Goal: Task Accomplishment & Management: Use online tool/utility

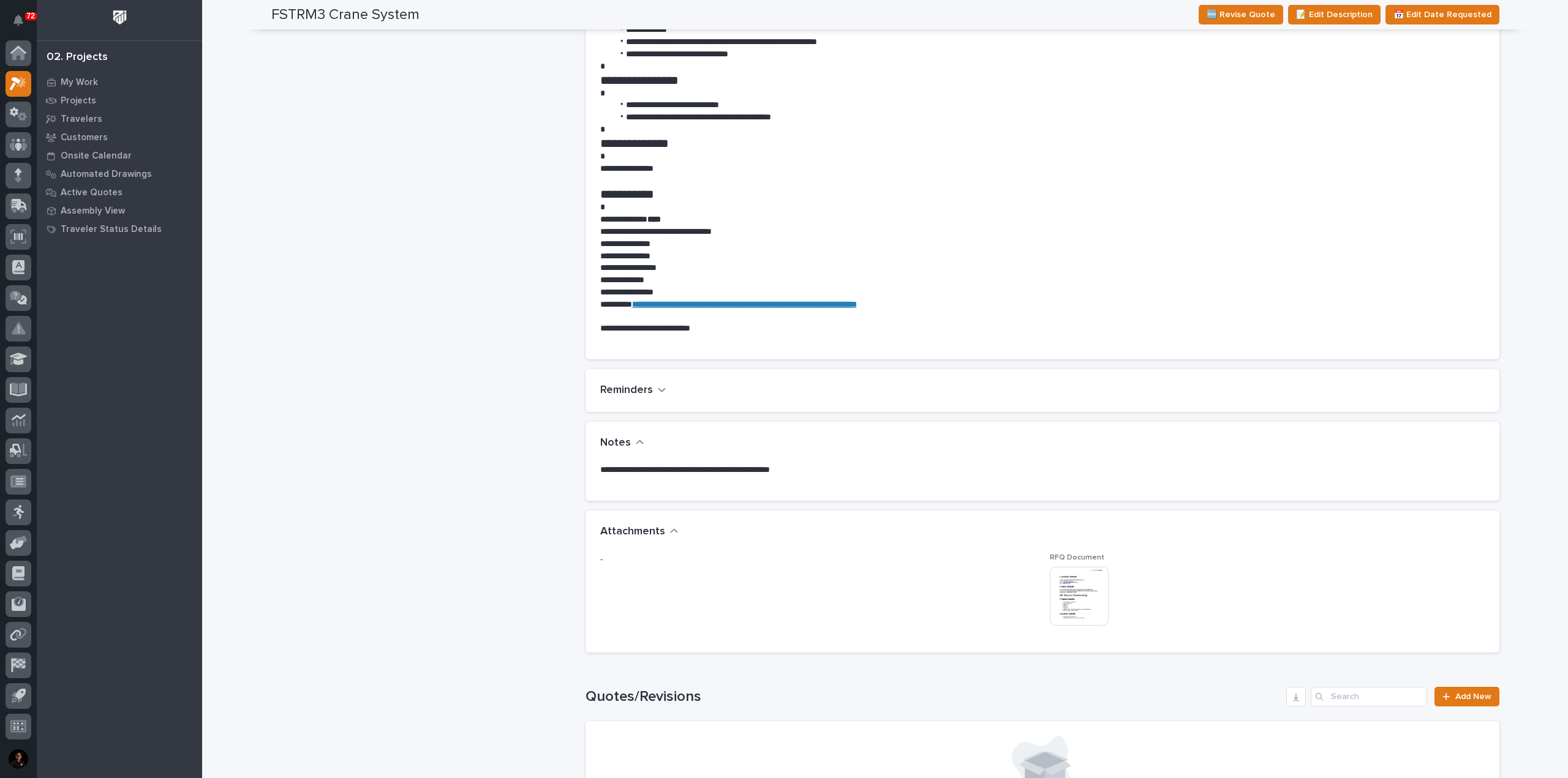
scroll to position [735, 0]
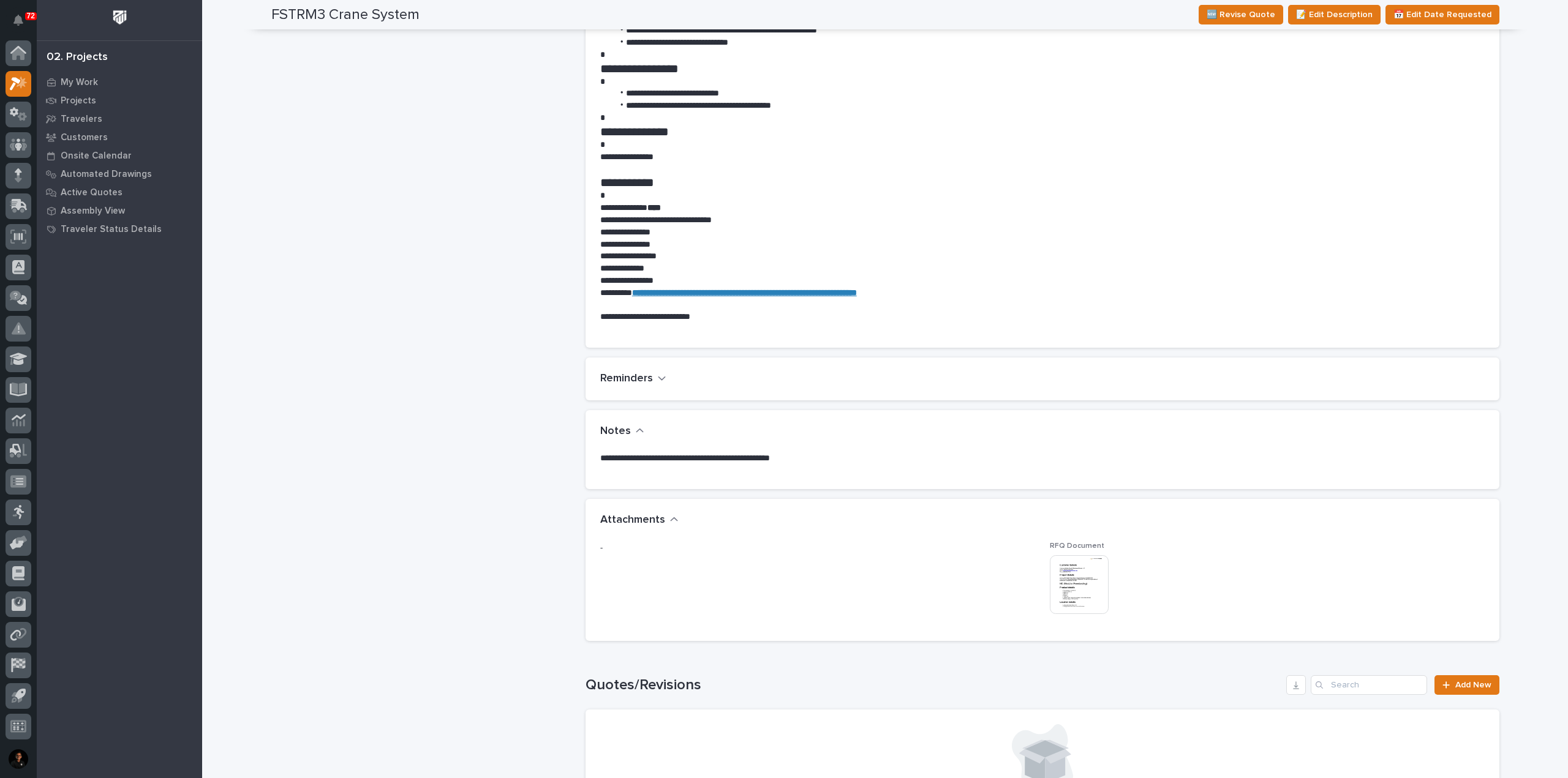
click at [1062, 574] on img at bounding box center [1079, 585] width 58 height 58
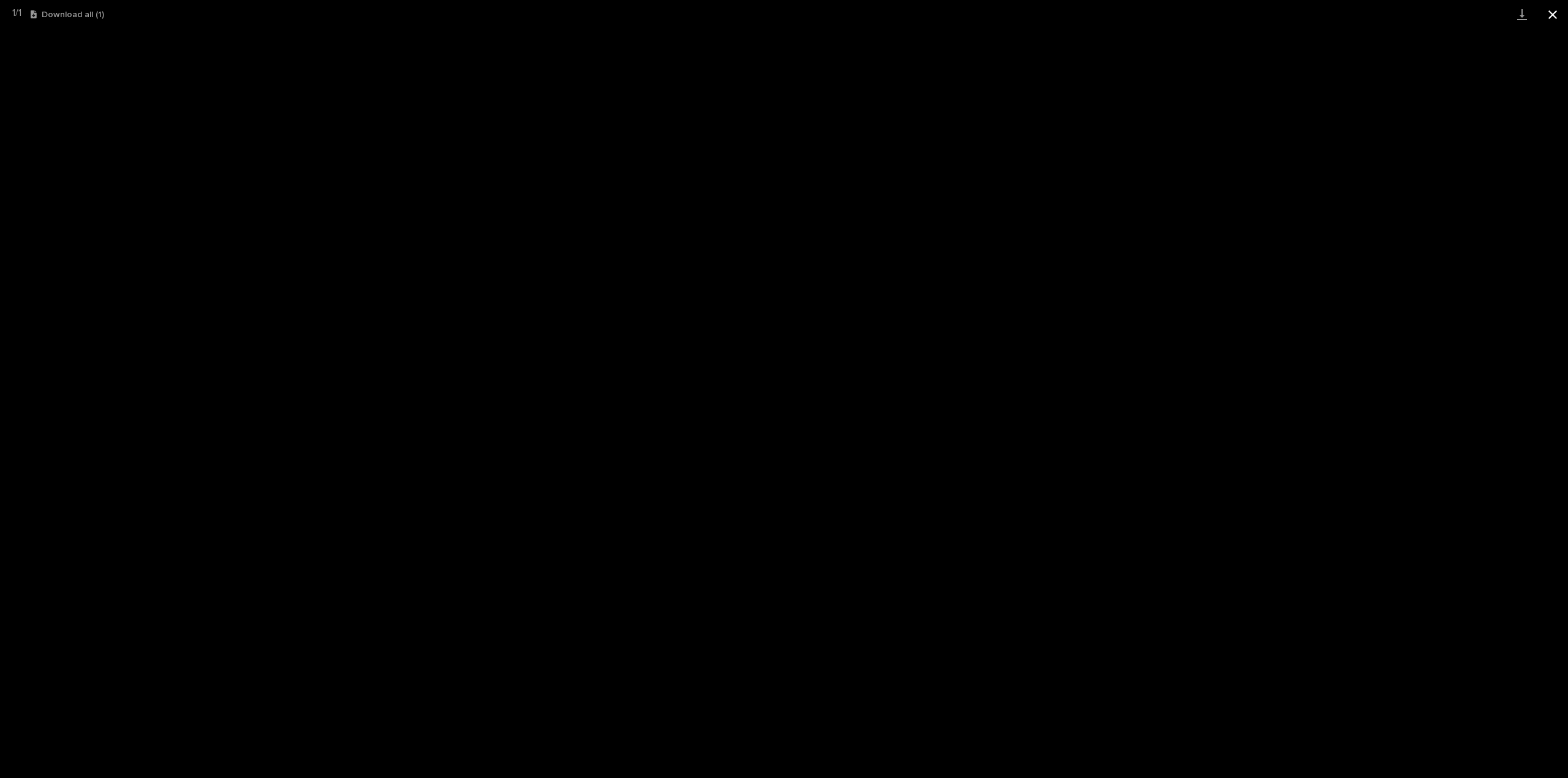
click at [1556, 15] on button "Close gallery" at bounding box center [1552, 14] width 31 height 28
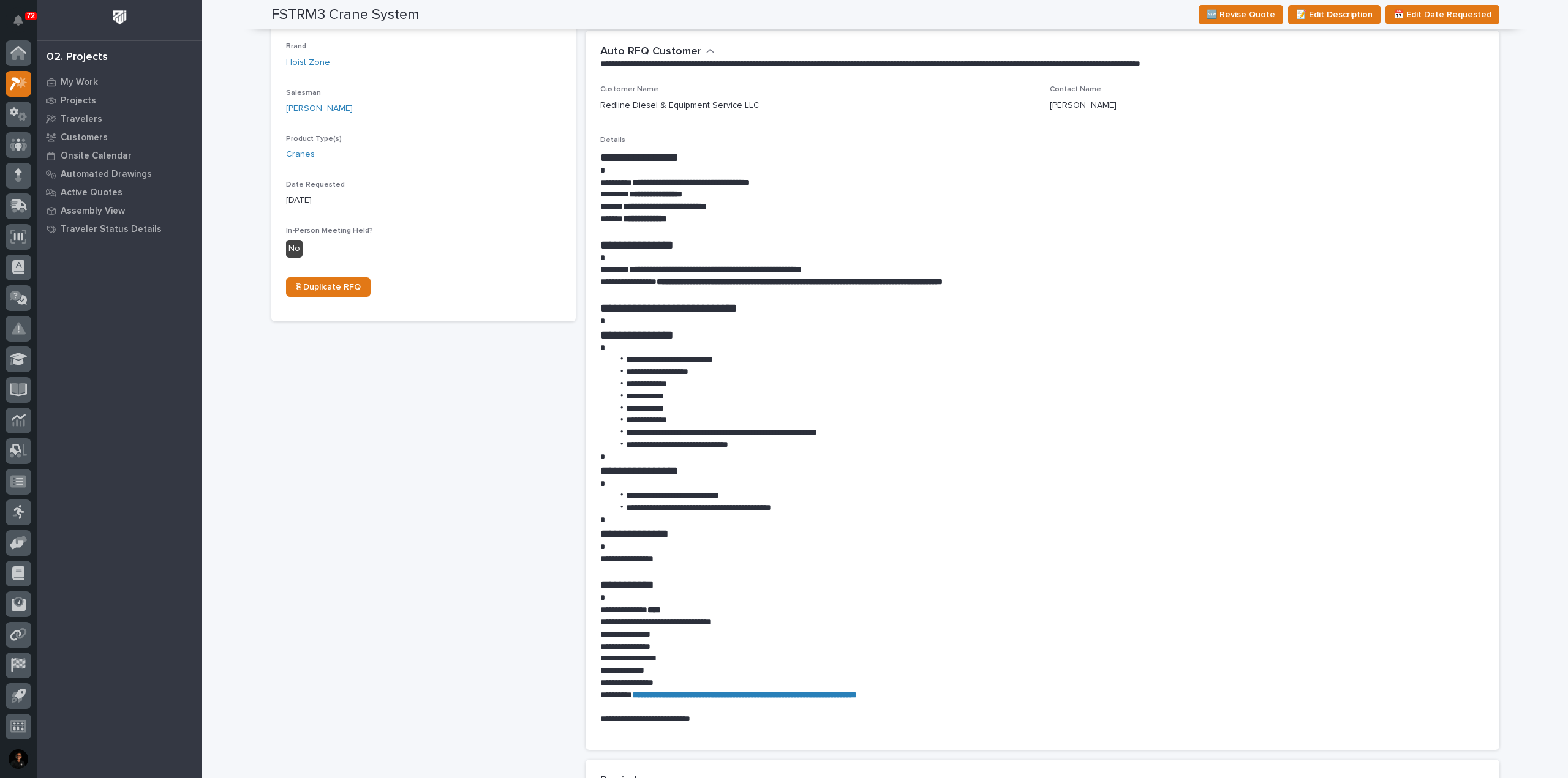
scroll to position [0, 0]
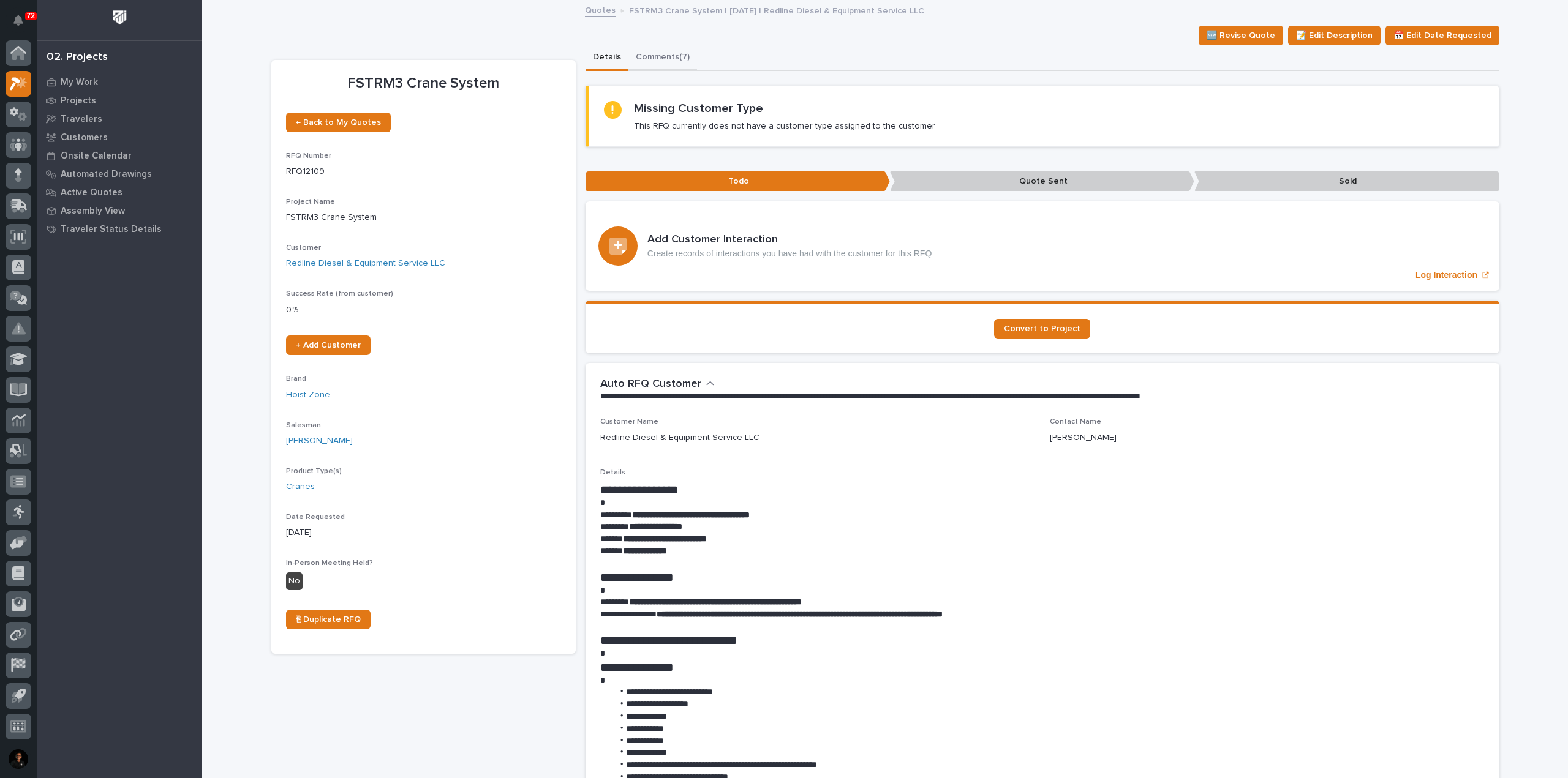
click at [666, 66] on button "Comments (7)" at bounding box center [662, 58] width 69 height 26
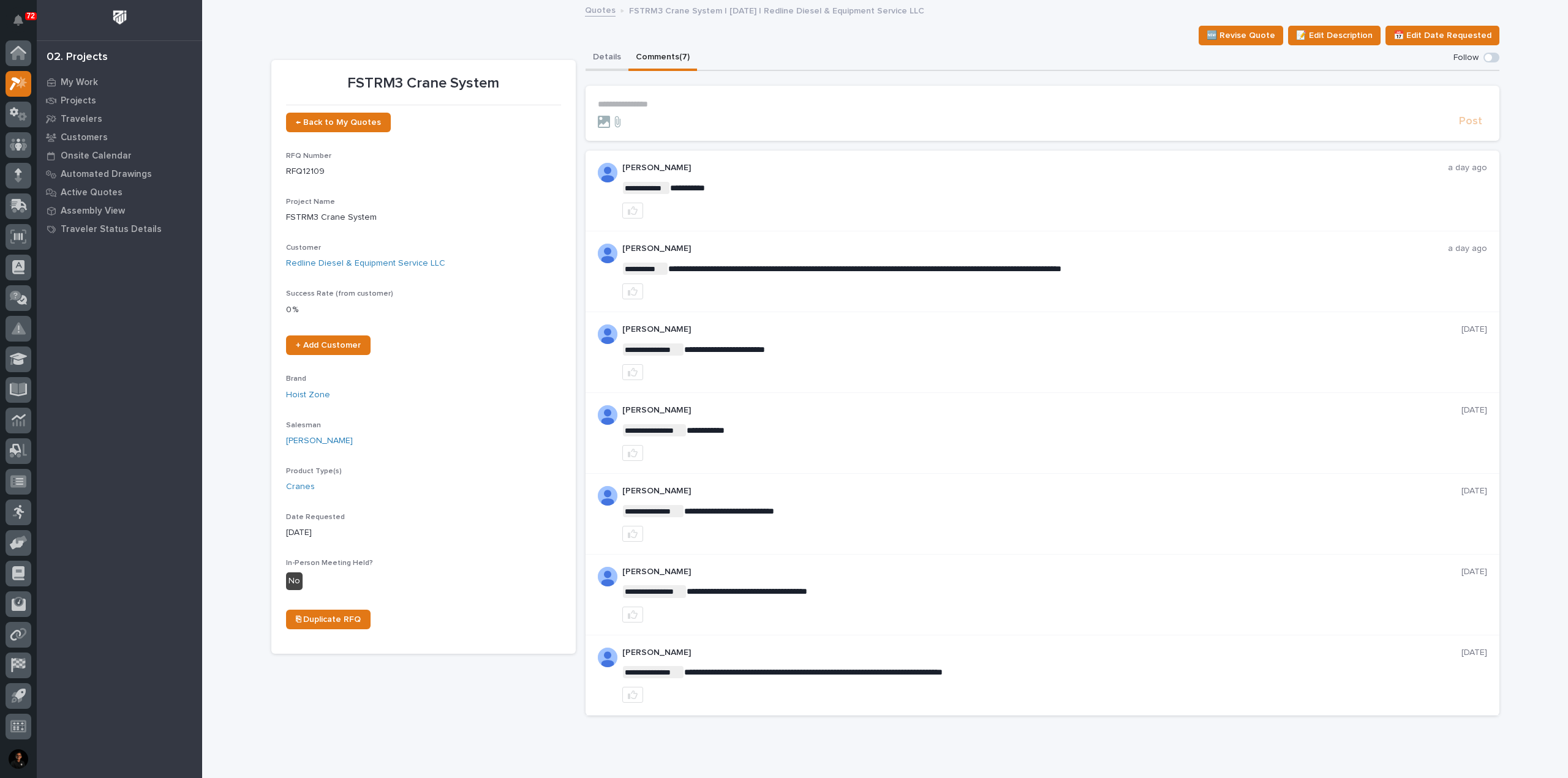
drag, startPoint x: 597, startPoint y: 54, endPoint x: 599, endPoint y: 28, distance: 26.1
click at [597, 55] on button "Details" at bounding box center [607, 58] width 43 height 26
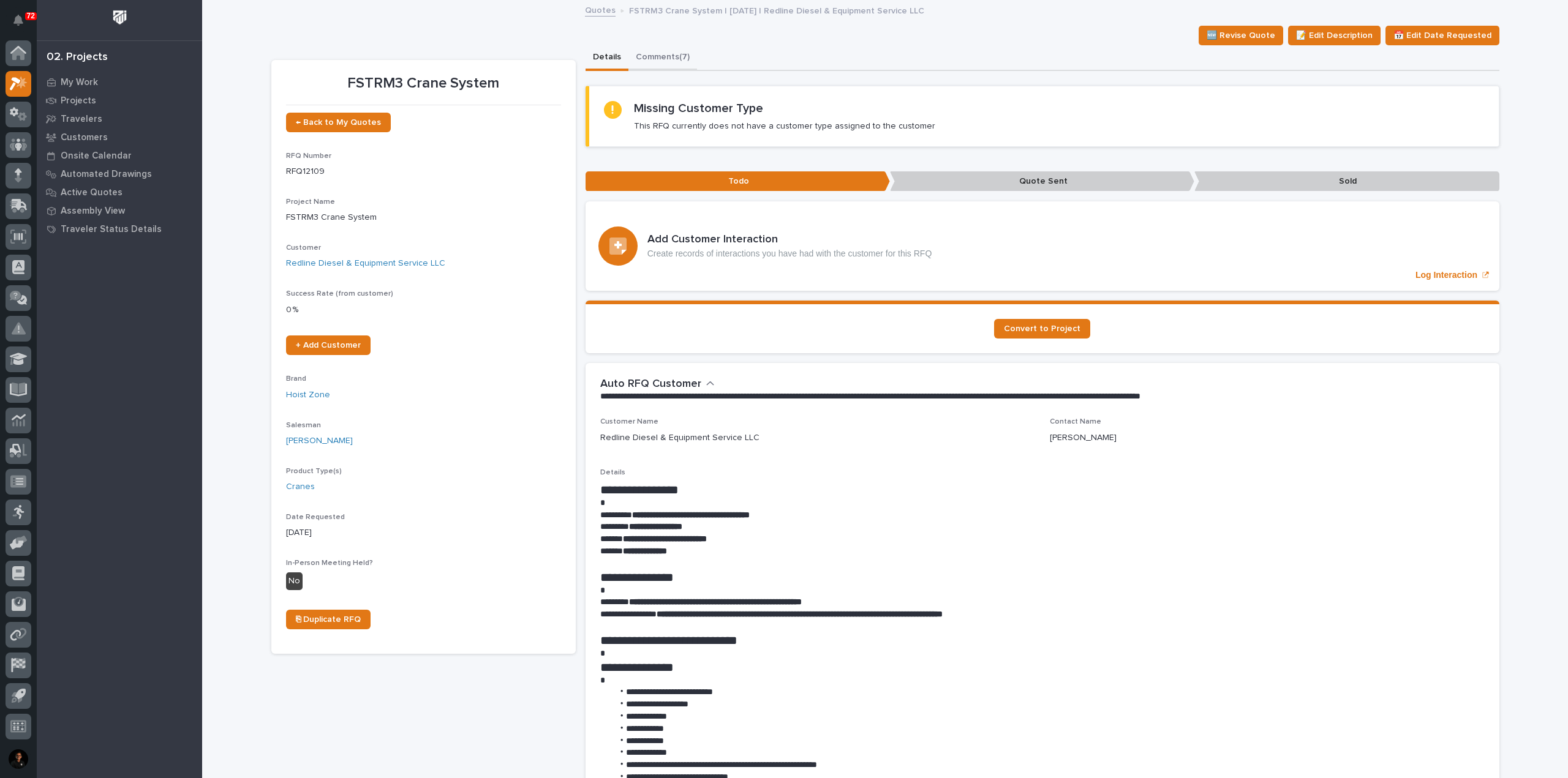
click at [676, 56] on button "Comments (7)" at bounding box center [662, 58] width 69 height 26
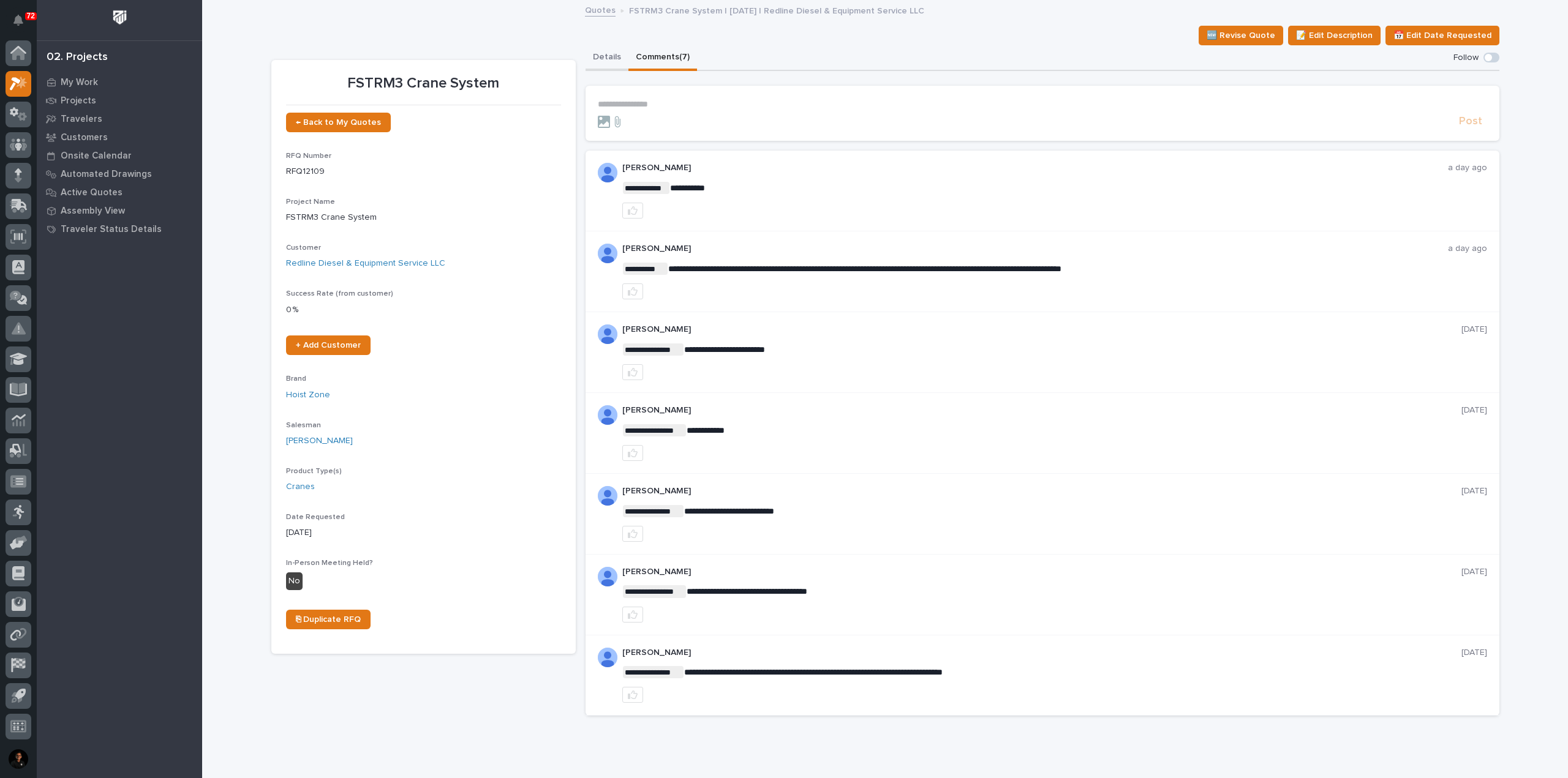
click at [613, 57] on button "Details" at bounding box center [607, 58] width 43 height 26
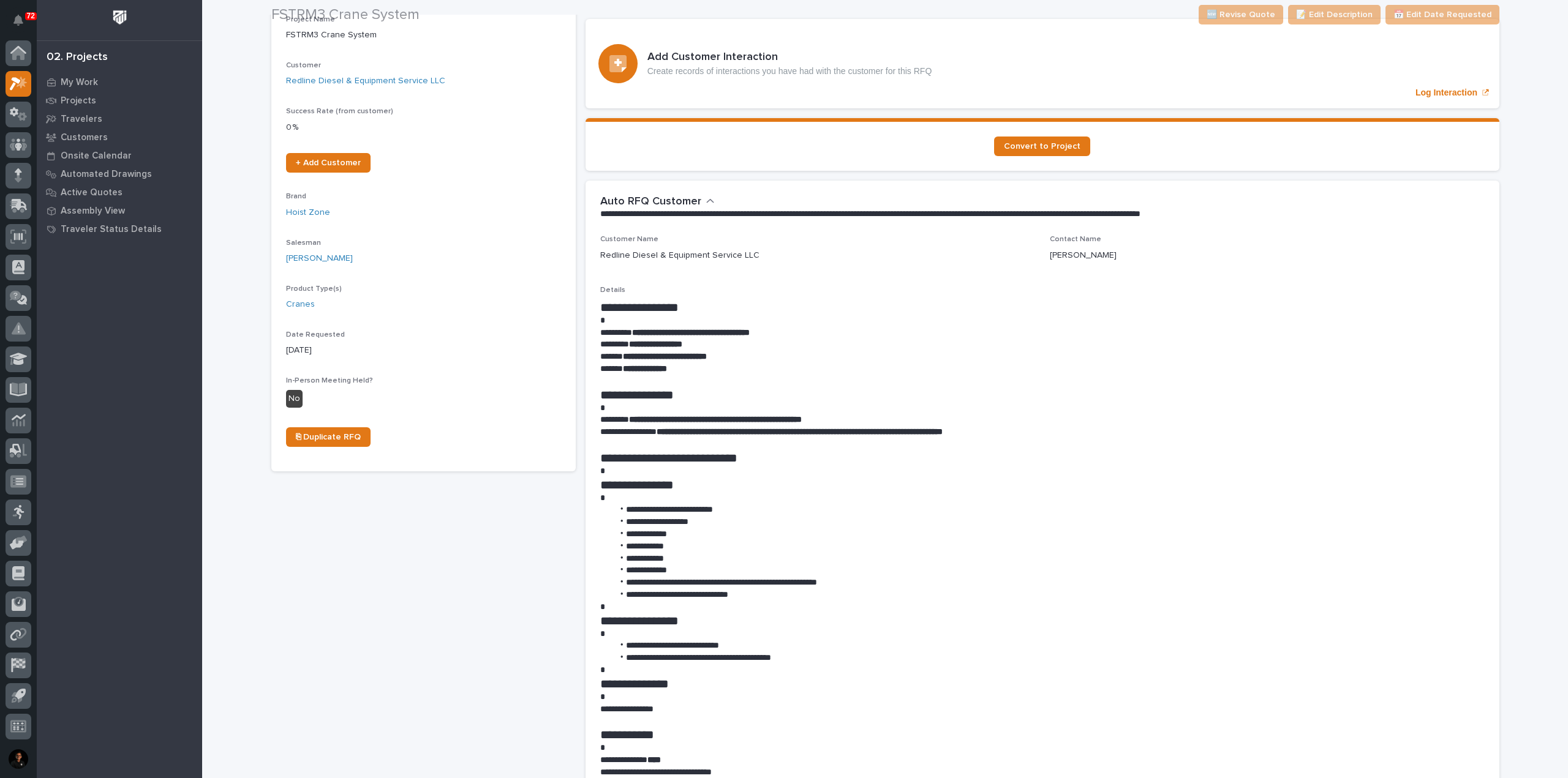
scroll to position [306, 0]
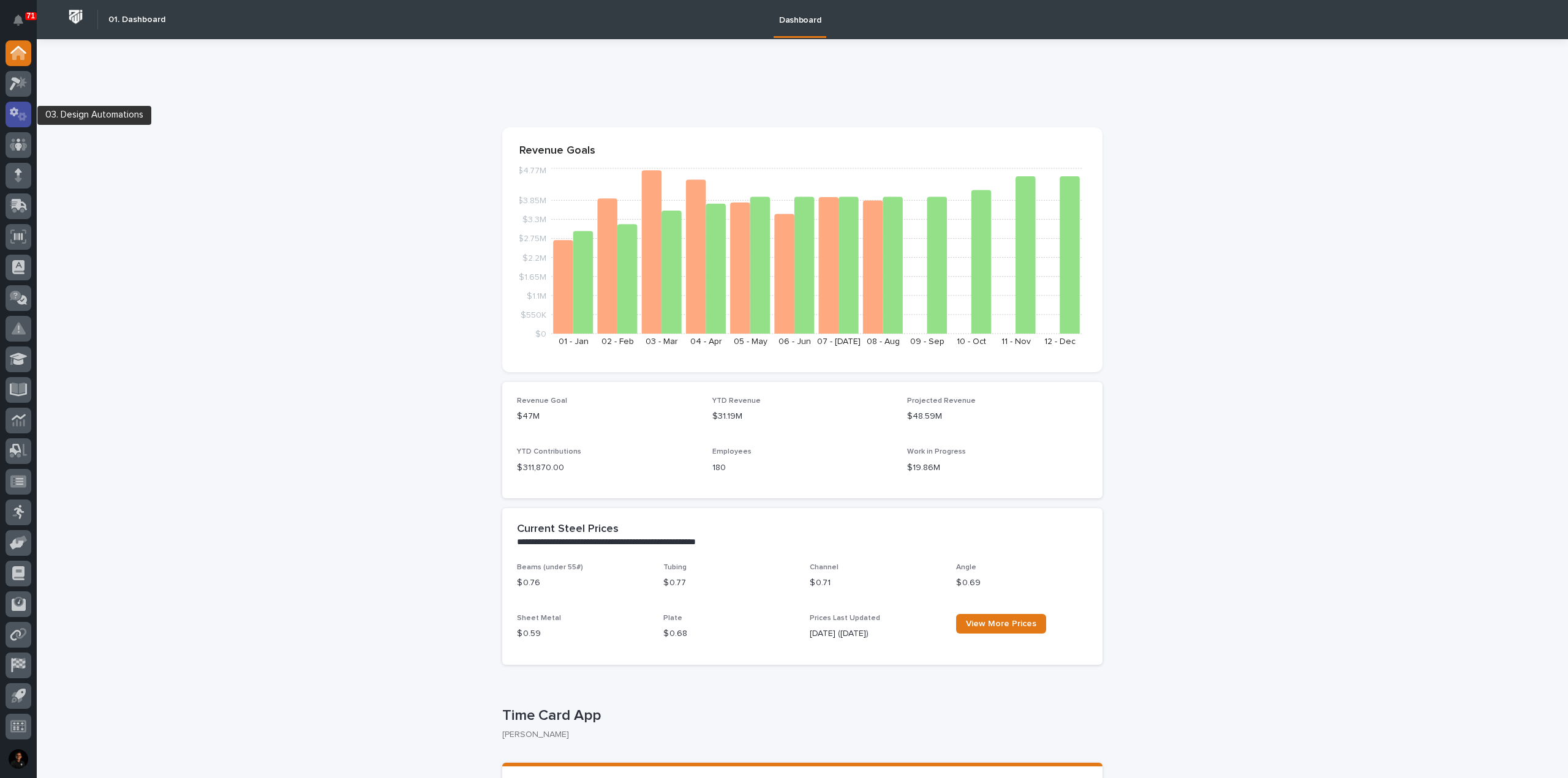
click at [18, 117] on icon at bounding box center [22, 116] width 9 height 9
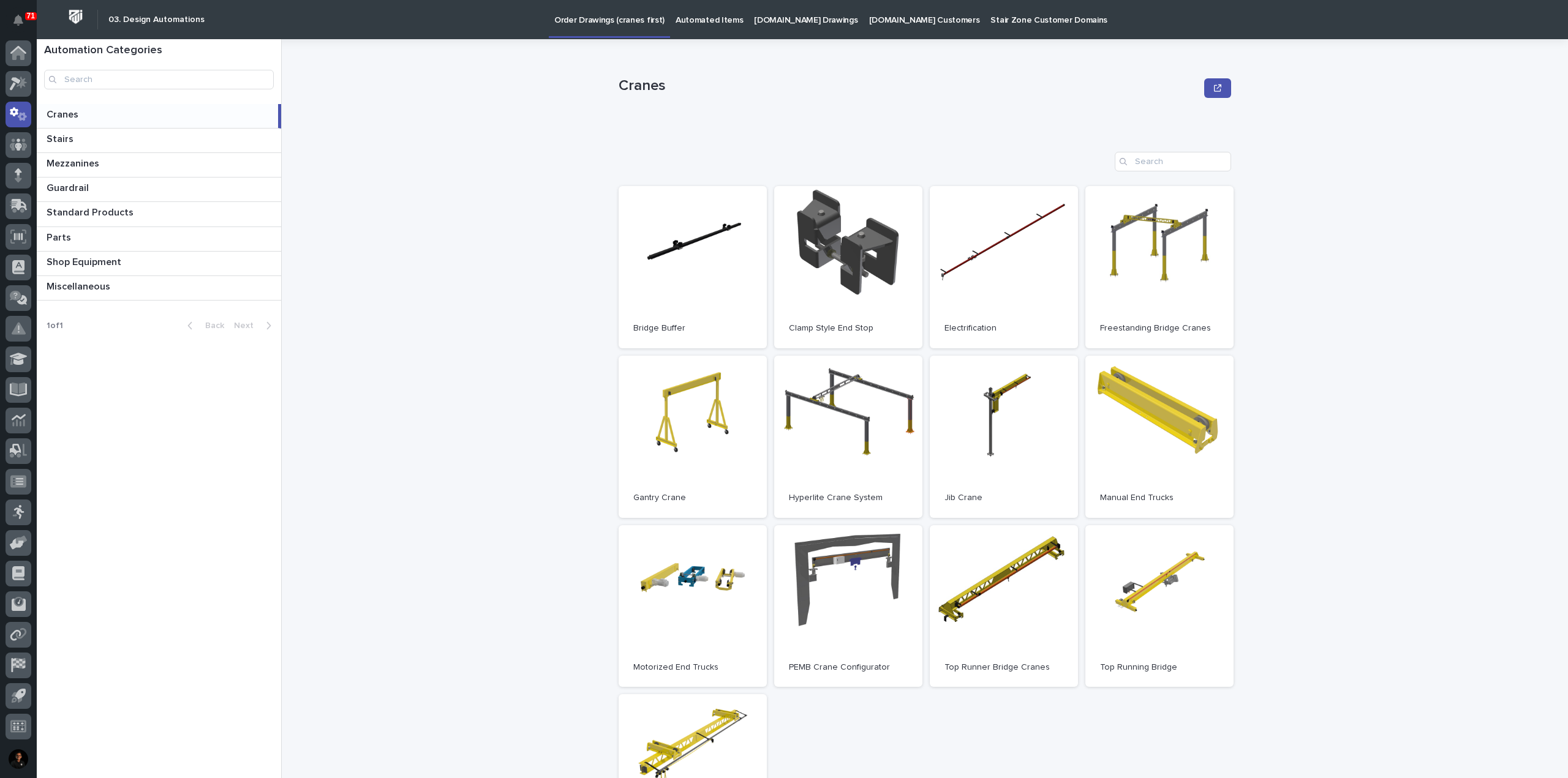
click at [695, 35] on link "Automated Items" at bounding box center [709, 19] width 78 height 38
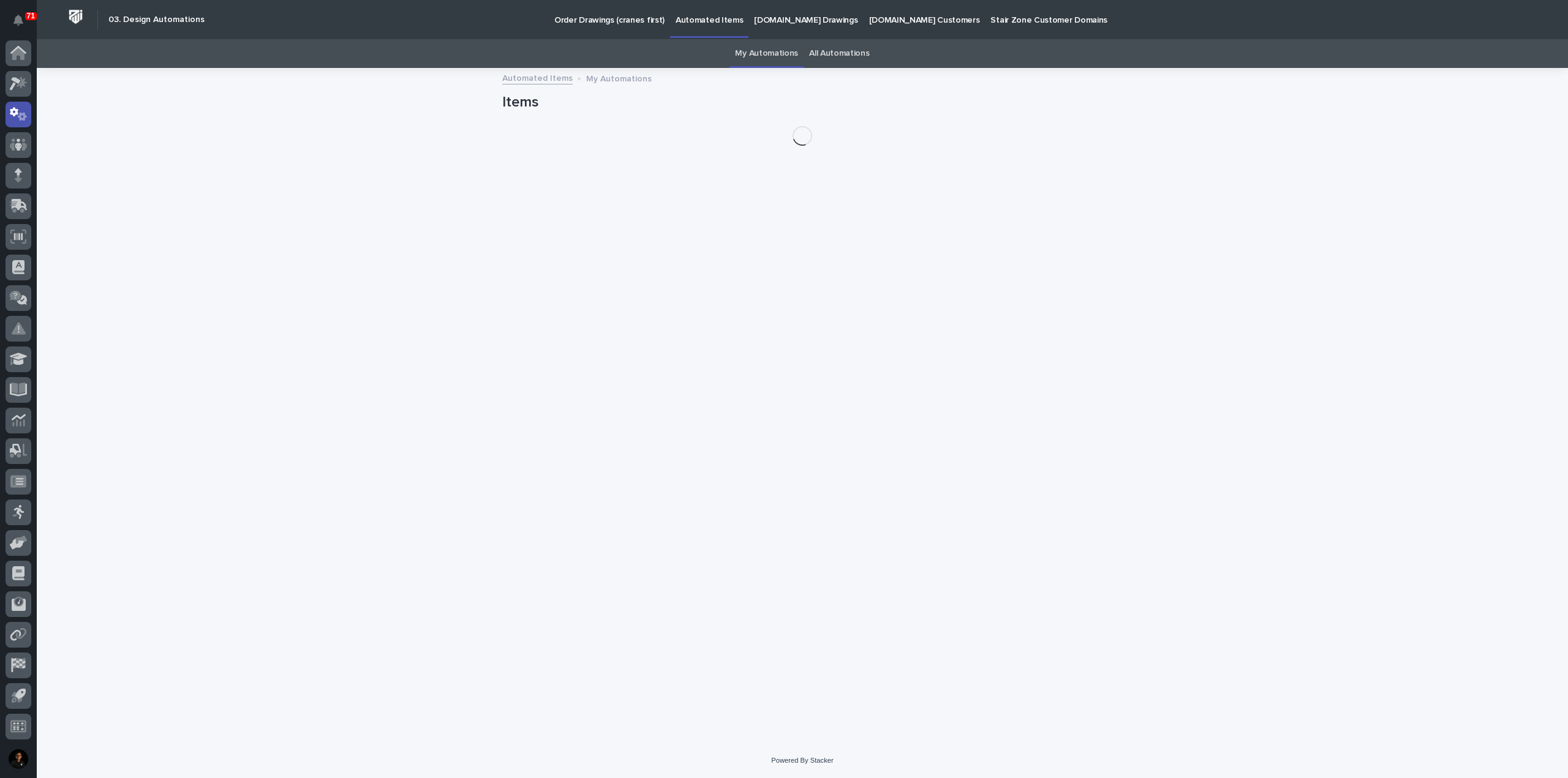
click at [842, 50] on link "All Automations" at bounding box center [839, 54] width 60 height 28
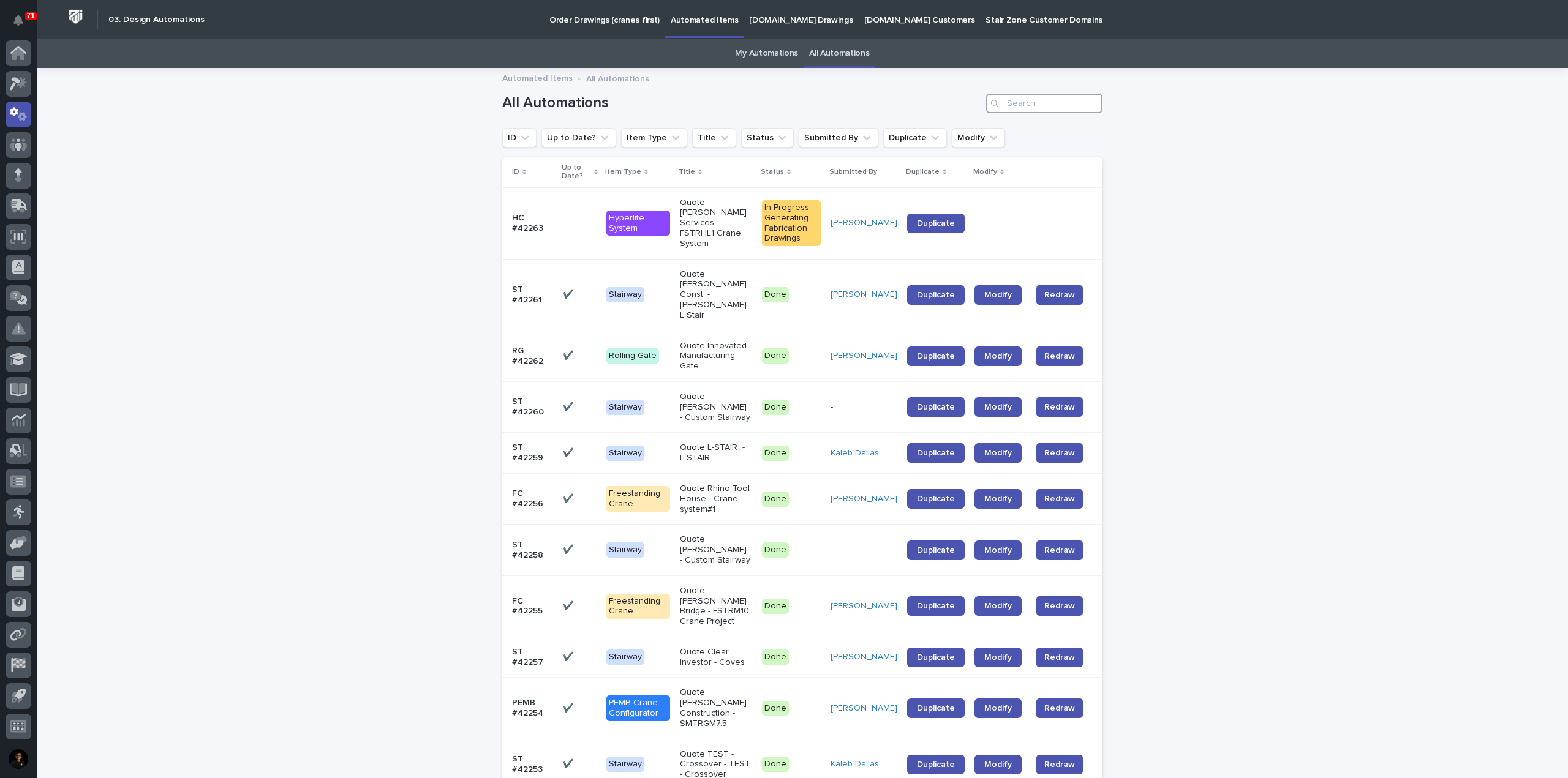
click at [1022, 108] on input "Search" at bounding box center [1044, 103] width 116 height 20
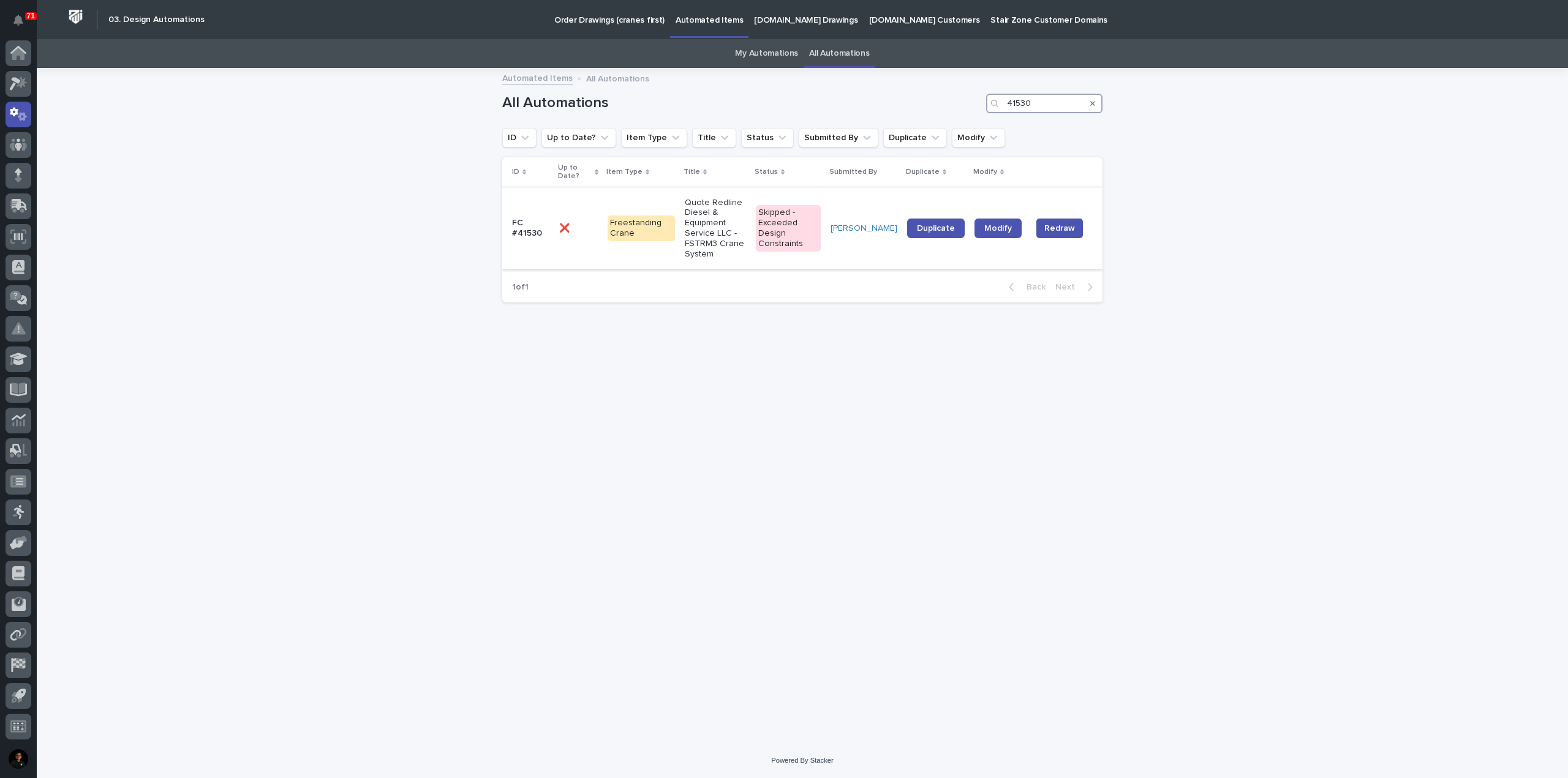
type input "41530"
click at [667, 210] on td "Freestanding Crane" at bounding box center [641, 228] width 78 height 82
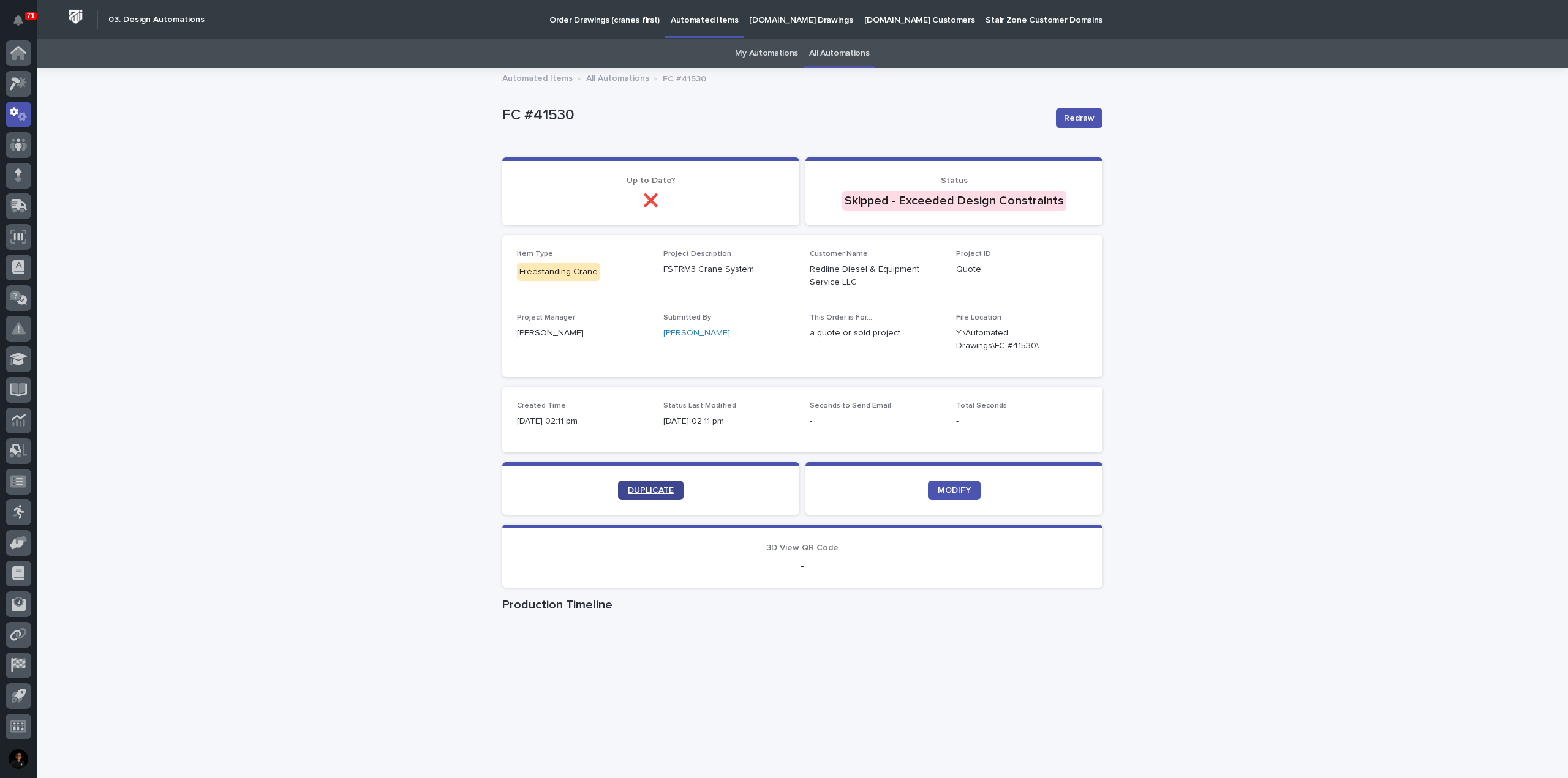
click at [666, 496] on link "DUPLICATE" at bounding box center [651, 490] width 66 height 20
